Goal: Task Accomplishment & Management: Manage account settings

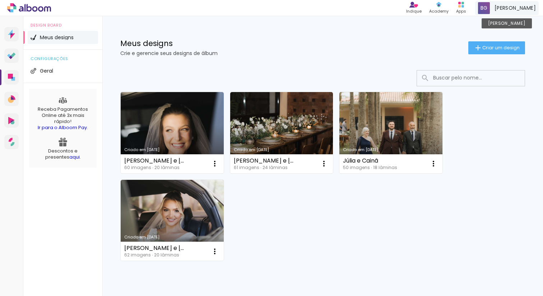
click at [513, 6] on div "[PERSON_NAME]" at bounding box center [507, 8] width 64 height 14
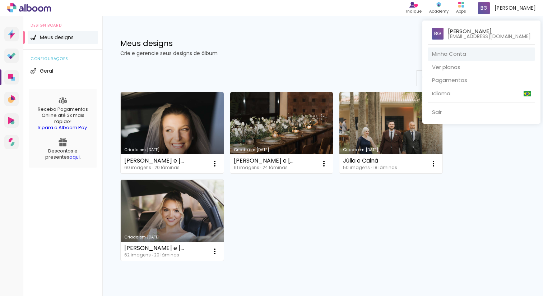
click at [473, 57] on link "Minha Conta" at bounding box center [481, 53] width 107 height 13
